Goal: Task Accomplishment & Management: Complete application form

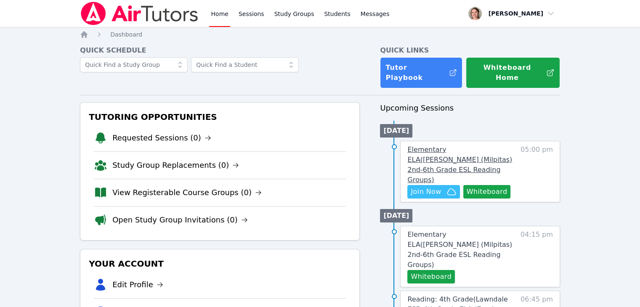
click at [467, 146] on span "Elementary ELA ( [PERSON_NAME] (Milpitas) 2nd-6th Grade ESL Reading Groups )" at bounding box center [459, 165] width 105 height 38
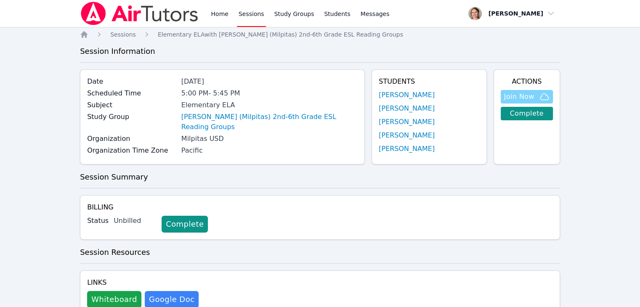
click at [521, 95] on span "Join Now" at bounding box center [519, 97] width 30 height 10
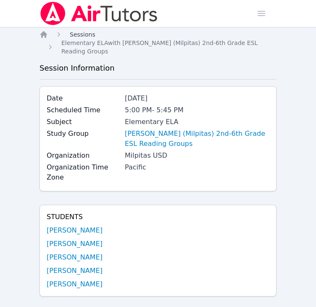
click at [78, 32] on span "Sessions" at bounding box center [83, 34] width 26 height 7
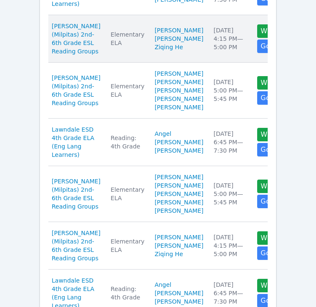
scroll to position [347, 0]
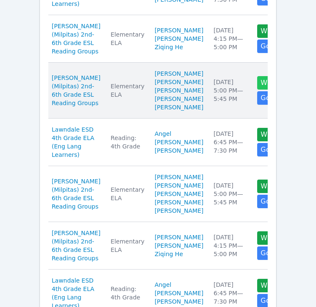
click at [258, 90] on button "Whiteboard" at bounding box center [282, 82] width 48 height 13
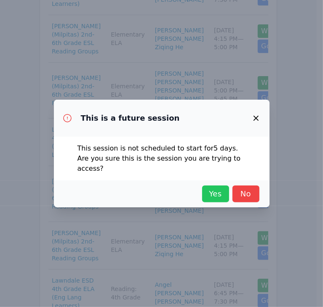
click at [213, 188] on span "Yes" at bounding box center [215, 194] width 19 height 12
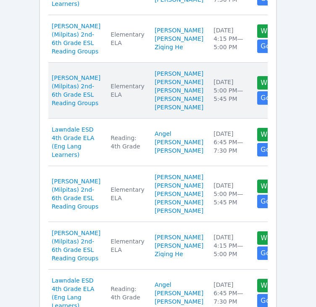
scroll to position [0, 0]
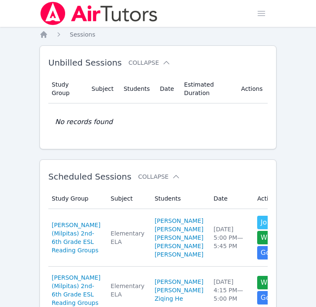
click at [80, 36] on span "Sessions" at bounding box center [83, 34] width 26 height 7
click at [42, 35] on icon "Breadcrumb" at bounding box center [43, 34] width 7 height 7
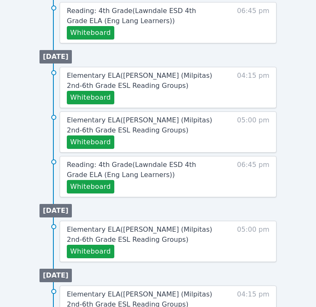
scroll to position [573, 0]
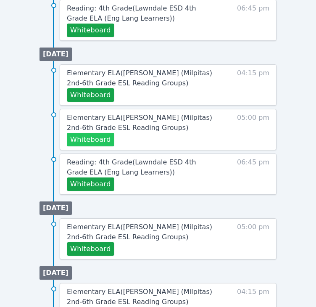
click at [101, 133] on button "Whiteboard" at bounding box center [91, 139] width 48 height 13
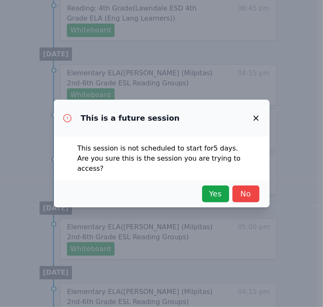
click at [230, 192] on div "Yes No" at bounding box center [161, 194] width 195 height 17
click at [218, 191] on span "Yes" at bounding box center [215, 194] width 19 height 12
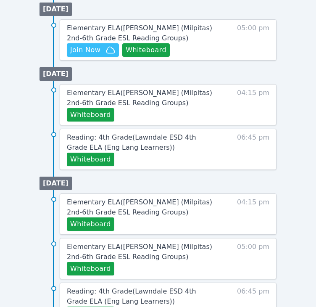
scroll to position [441, 0]
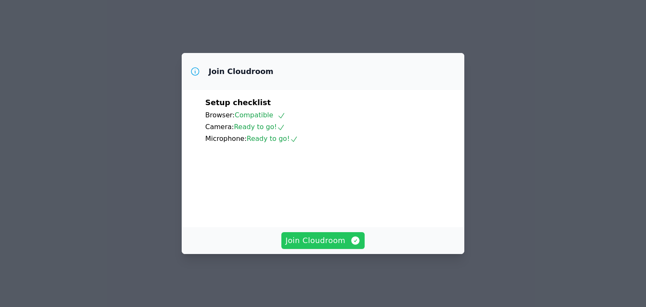
click at [316, 249] on button "Join Cloudroom" at bounding box center [324, 240] width 84 height 17
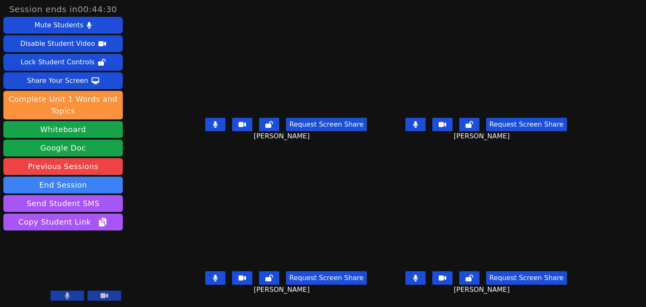
scroll to position [6, 0]
click at [65, 136] on button "Whiteboard" at bounding box center [63, 129] width 120 height 17
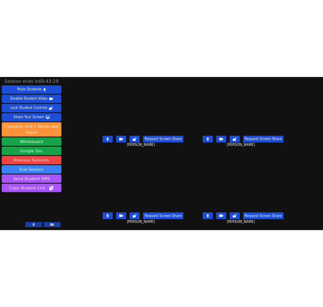
scroll to position [0, 0]
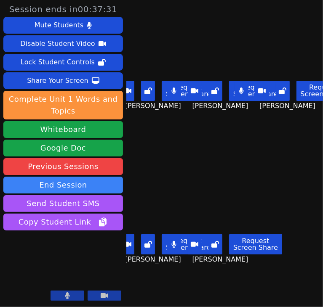
click at [207, 179] on div "Vi Nguyen Request Screen Share Vi Nguyen" at bounding box center [225, 231] width 62 height 154
click at [178, 93] on button at bounding box center [174, 91] width 14 height 20
click at [139, 133] on div "Benjamin Phan Request Screen Share Benjamin Phan" at bounding box center [157, 77] width 62 height 154
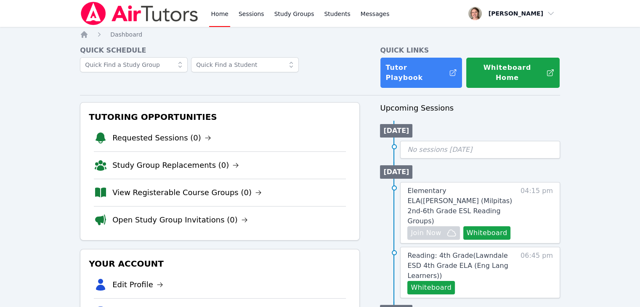
click at [216, 16] on link "Home" at bounding box center [219, 13] width 21 height 27
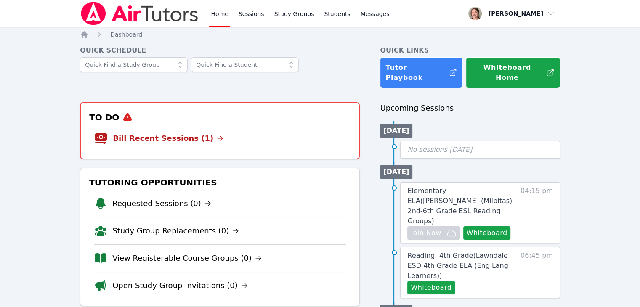
click at [168, 125] on li "Bill Recent Sessions (1)" at bounding box center [219, 138] width 251 height 27
click at [174, 133] on link "Bill Recent Sessions (1)" at bounding box center [168, 139] width 111 height 12
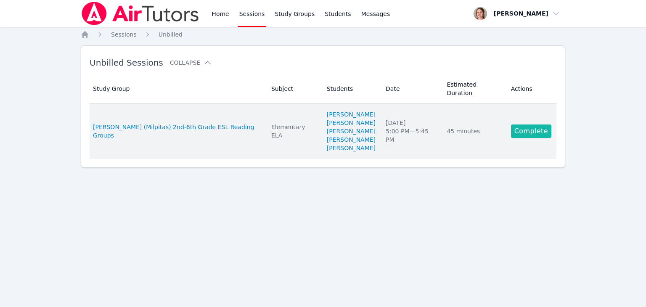
click at [529, 125] on link "Complete" at bounding box center [531, 131] width 40 height 13
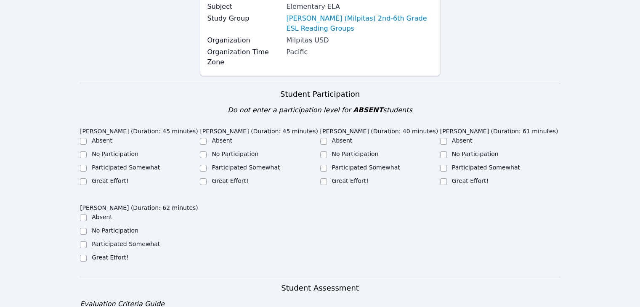
scroll to position [117, 0]
click at [116, 183] on label "Great Effort!" at bounding box center [110, 180] width 37 height 7
click at [87, 183] on input "Great Effort!" at bounding box center [83, 181] width 7 height 7
checkbox input "true"
click at [238, 177] on label "Great Effort!" at bounding box center [230, 180] width 37 height 7
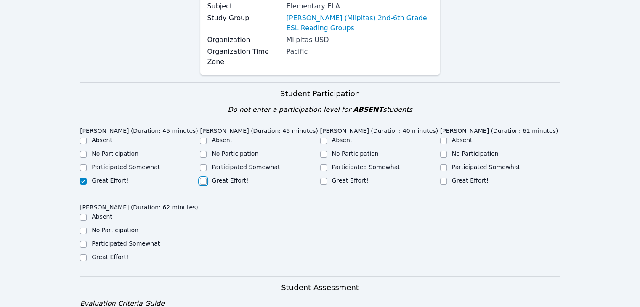
click at [207, 178] on input "Great Effort!" at bounding box center [203, 181] width 7 height 7
checkbox input "true"
click at [347, 164] on label "Participated Somewhat" at bounding box center [366, 167] width 68 height 7
click at [327, 165] on input "Participated Somewhat" at bounding box center [323, 168] width 7 height 7
checkbox input "true"
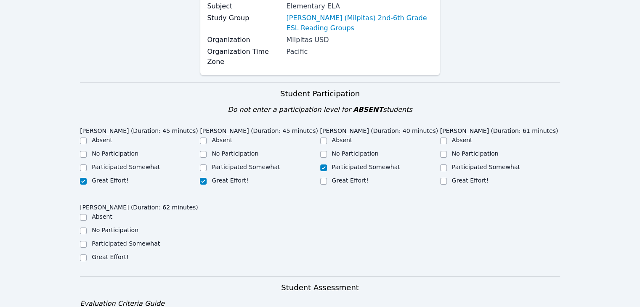
click at [460, 177] on label "Great Effort!" at bounding box center [470, 180] width 37 height 7
click at [447, 178] on input "Great Effort!" at bounding box center [443, 181] width 7 height 7
checkbox input "true"
click at [147, 245] on label "Participated Somewhat" at bounding box center [126, 243] width 68 height 7
click at [87, 245] on input "Participated Somewhat" at bounding box center [83, 244] width 7 height 7
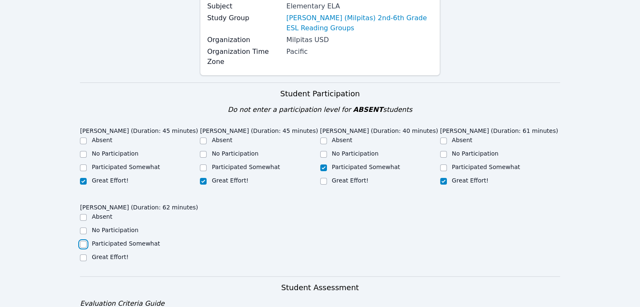
checkbox input "true"
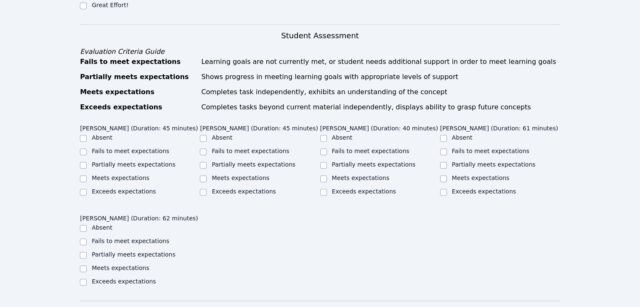
scroll to position [370, 0]
click at [119, 167] on label "Partially meets expectations" at bounding box center [134, 164] width 84 height 7
click at [87, 168] on input "Partially meets expectations" at bounding box center [83, 165] width 7 height 7
checkbox input "true"
click at [233, 165] on label "Partially meets expectations" at bounding box center [254, 164] width 84 height 7
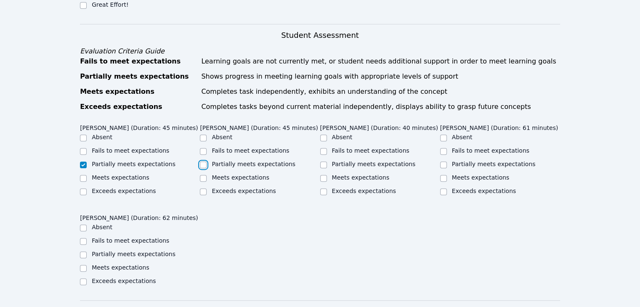
click at [207, 165] on input "Partially meets expectations" at bounding box center [203, 165] width 7 height 7
checkbox input "true"
click at [127, 181] on label "Meets expectations" at bounding box center [121, 177] width 58 height 7
click at [87, 182] on input "Meets expectations" at bounding box center [83, 178] width 7 height 7
checkbox input "true"
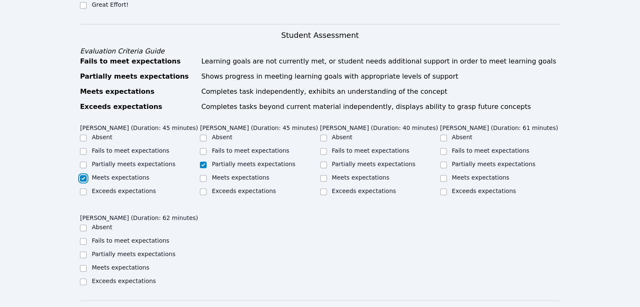
checkbox input "false"
click at [221, 182] on div "Meets expectations" at bounding box center [260, 178] width 120 height 10
click at [357, 166] on label "Partially meets expectations" at bounding box center [374, 164] width 84 height 7
click at [327, 166] on input "Partially meets expectations" at bounding box center [323, 165] width 7 height 7
checkbox input "true"
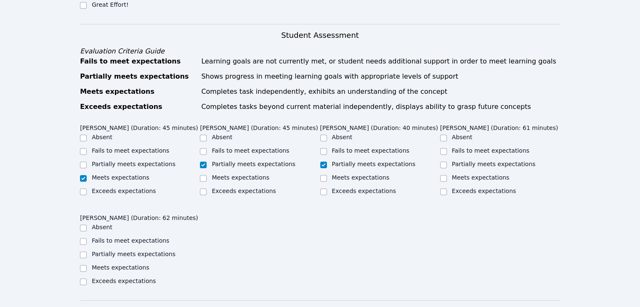
click at [475, 177] on label "Meets expectations" at bounding box center [481, 177] width 58 height 7
click at [447, 177] on input "Meets expectations" at bounding box center [443, 178] width 7 height 7
checkbox input "true"
click at [154, 258] on label "Partially meets expectations" at bounding box center [134, 254] width 84 height 7
click at [87, 258] on input "Partially meets expectations" at bounding box center [83, 255] width 7 height 7
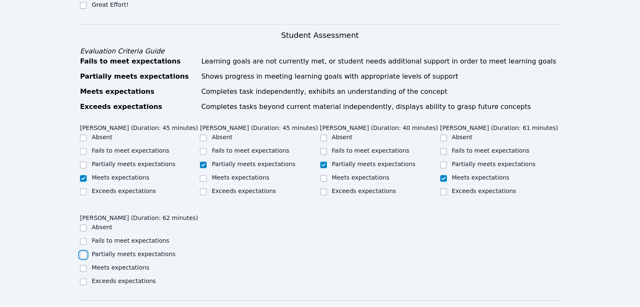
checkbox input "true"
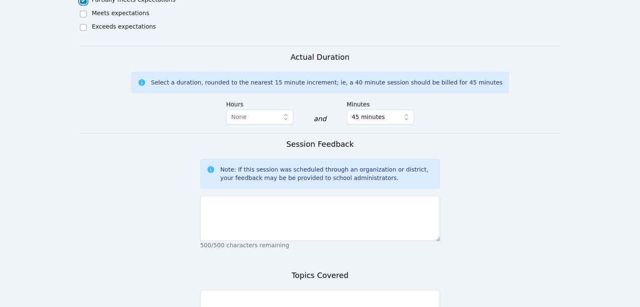
scroll to position [627, 0]
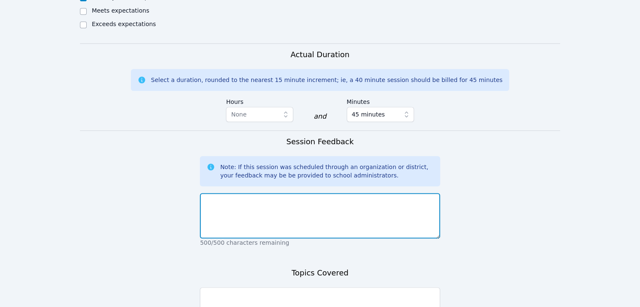
click at [231, 206] on textarea at bounding box center [320, 215] width 240 height 45
type textarea "r"
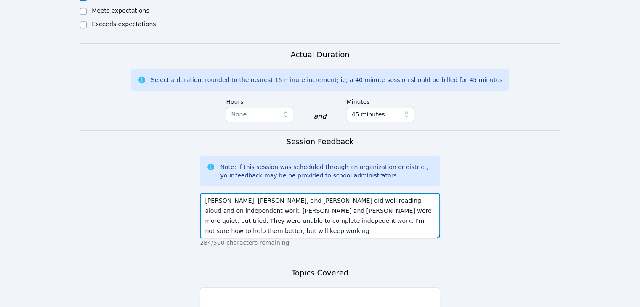
type textarea "Reincy, Max, and Dayton did well reading aloud and on independent work. Ben and…"
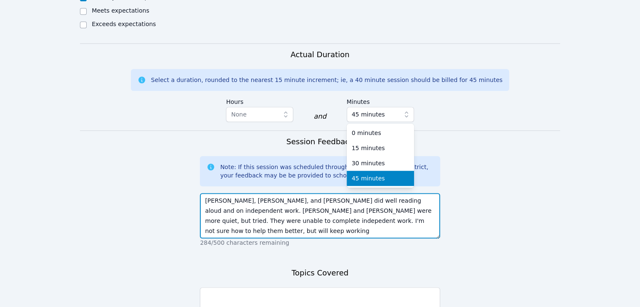
drag, startPoint x: 327, startPoint y: 231, endPoint x: 361, endPoint y: 236, distance: 35.3
click at [361, 236] on textarea "Reincy, Max, and Dayton did well reading aloud and on independent work. Ben and…" at bounding box center [320, 215] width 240 height 45
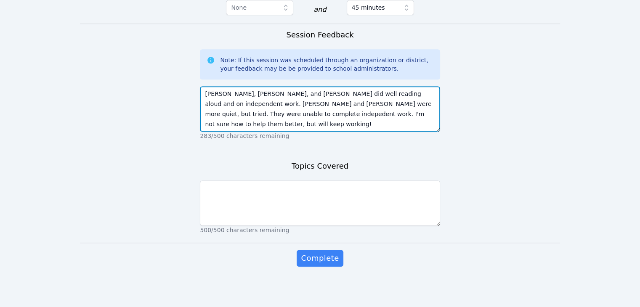
scroll to position [744, 0]
type textarea "Reincy, Max, and Dayton did well reading aloud and on independent work. Ben and…"
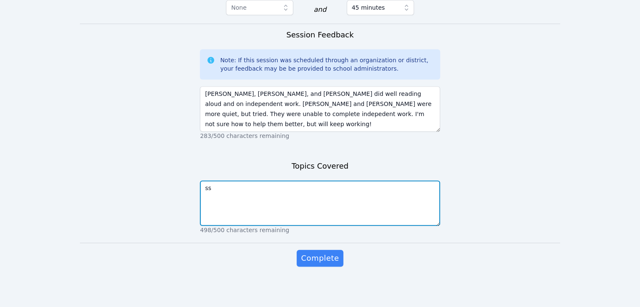
type textarea "s"
type textarea "lesson 1 short vowels"
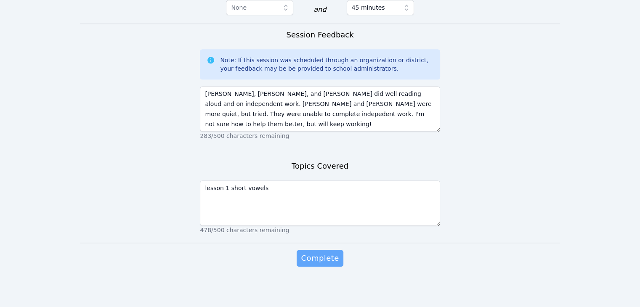
click at [321, 265] on button "Complete" at bounding box center [320, 258] width 46 height 17
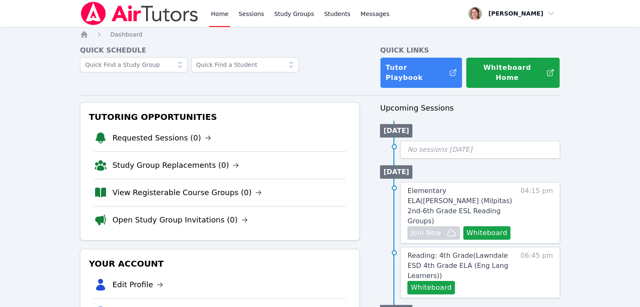
click at [223, 15] on link "Home" at bounding box center [219, 13] width 21 height 27
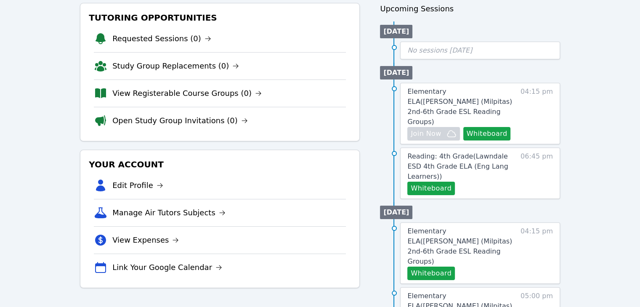
scroll to position [99, 0]
